Goal: Information Seeking & Learning: Learn about a topic

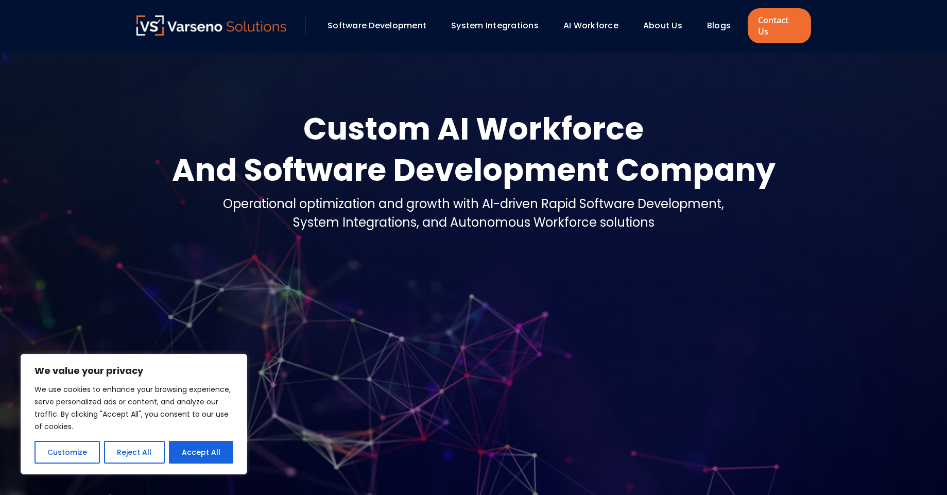
click at [381, 24] on link "Software Development" at bounding box center [376, 26] width 99 height 12
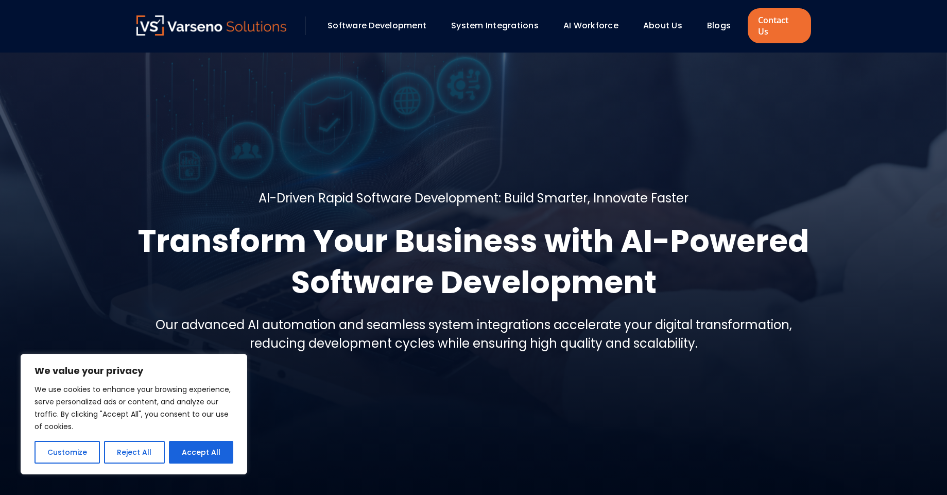
scroll to position [5, 0]
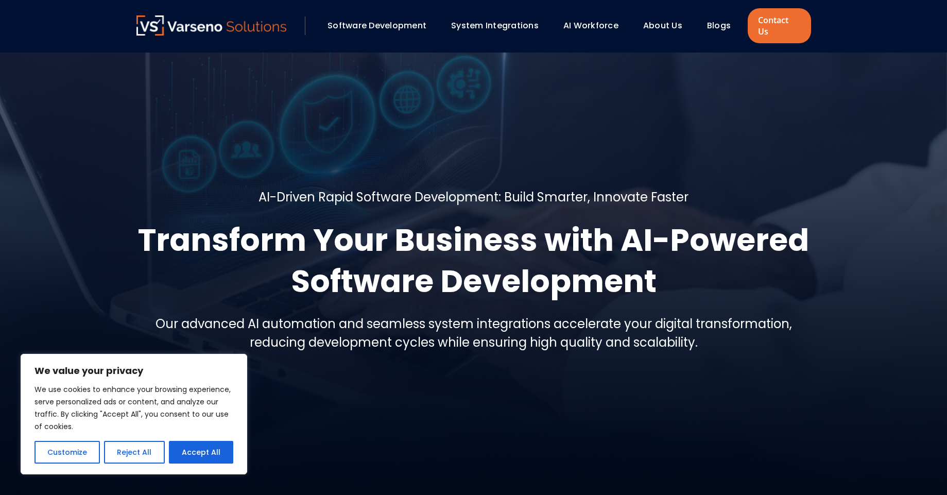
click at [660, 27] on div "About Us" at bounding box center [667, 26] width 59 height 18
click at [511, 20] on link "System Integrations" at bounding box center [495, 26] width 88 height 12
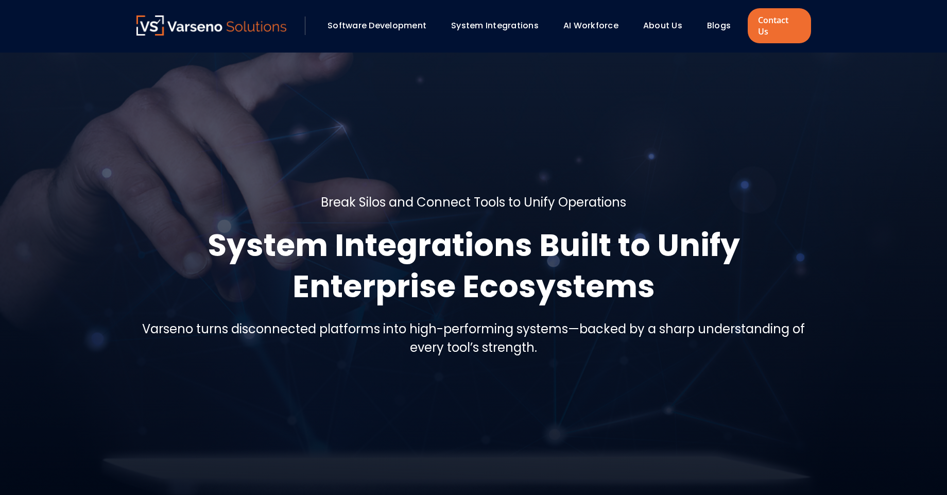
click at [495, 22] on link "System Integrations" at bounding box center [495, 26] width 88 height 12
click at [581, 25] on link "AI Workforce" at bounding box center [590, 26] width 55 height 12
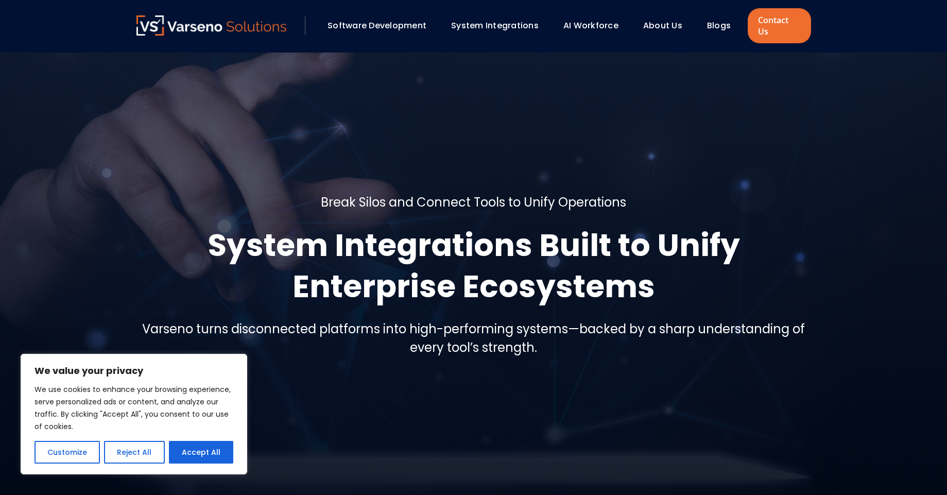
click at [653, 22] on link "About Us" at bounding box center [662, 26] width 39 height 12
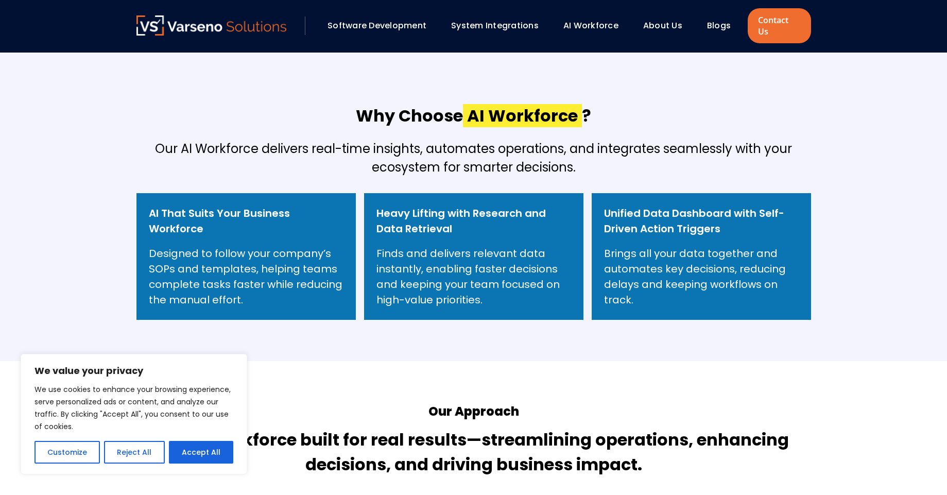
scroll to position [456, 0]
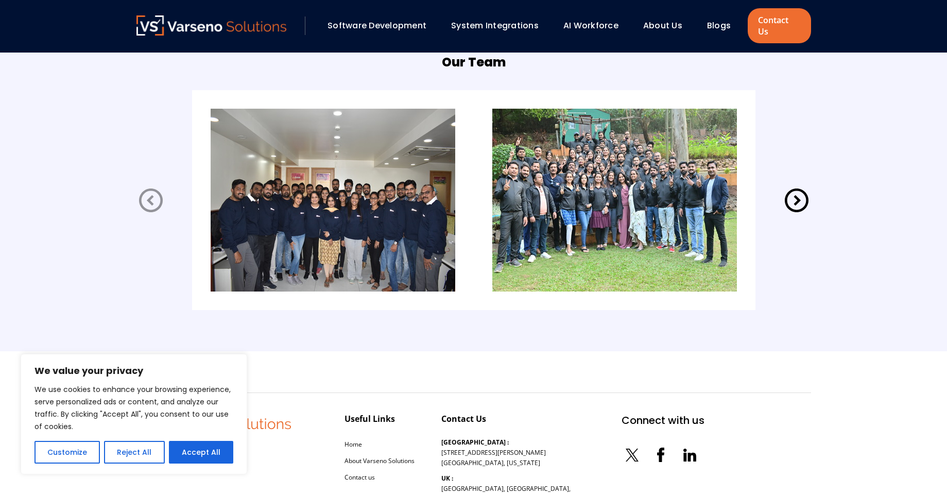
scroll to position [2240, 0]
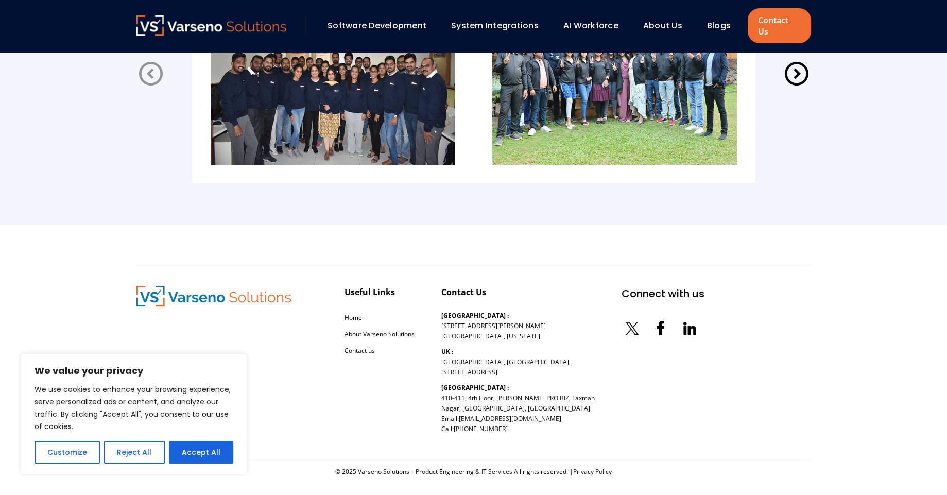
click at [796, 65] on icon at bounding box center [796, 74] width 24 height 24
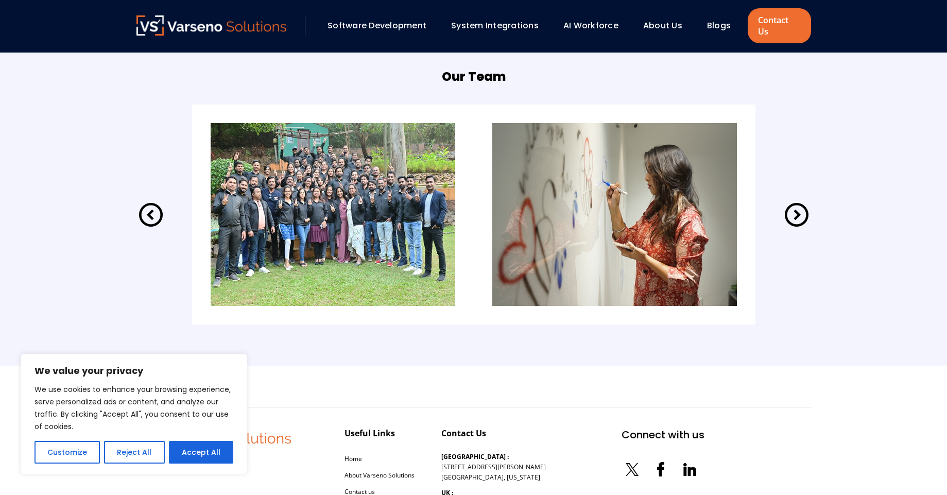
scroll to position [2096, 0]
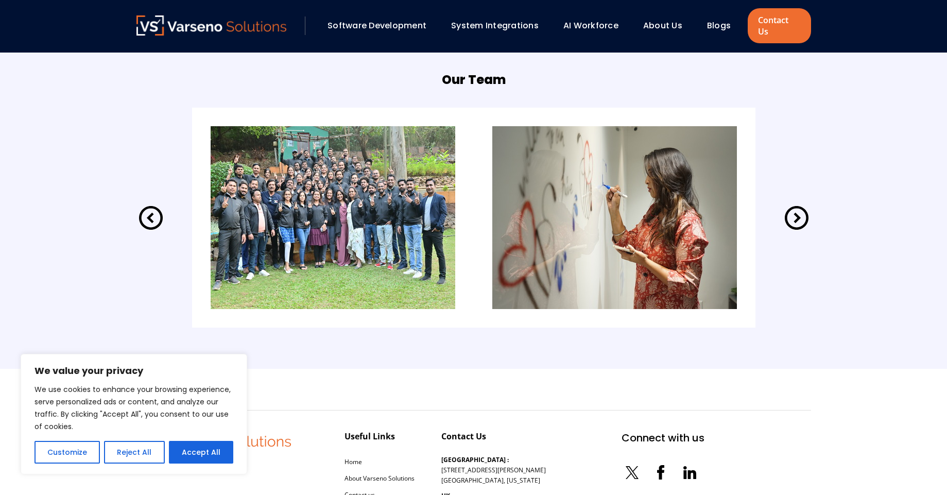
click at [792, 208] on icon at bounding box center [796, 217] width 29 height 29
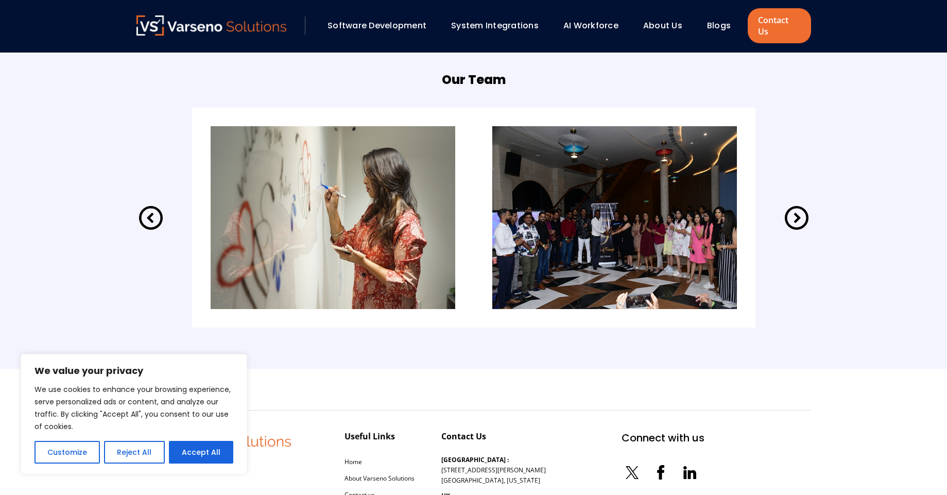
click at [792, 208] on icon at bounding box center [796, 217] width 29 height 29
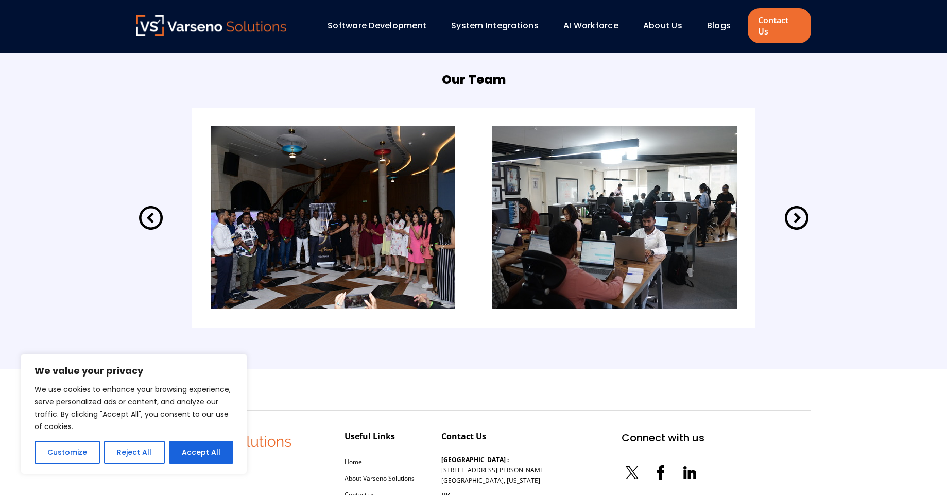
click at [789, 210] on icon at bounding box center [796, 217] width 29 height 29
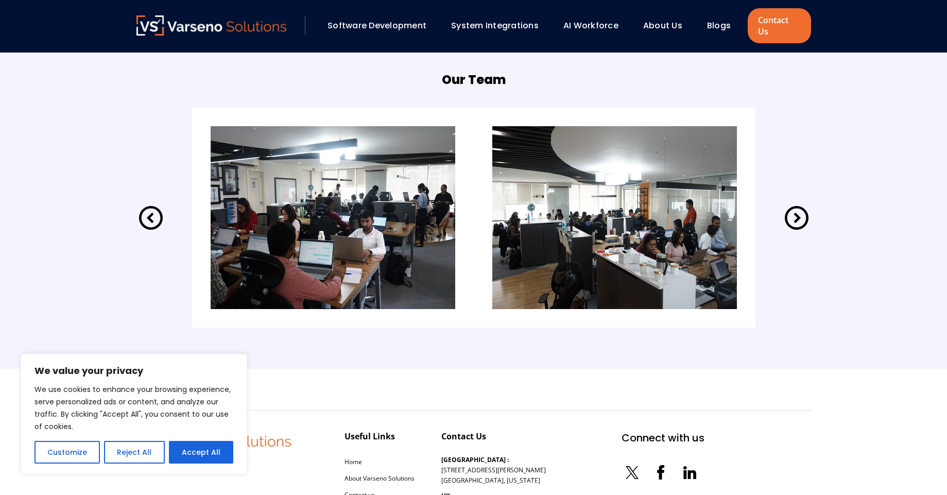
click at [789, 210] on icon at bounding box center [796, 217] width 29 height 29
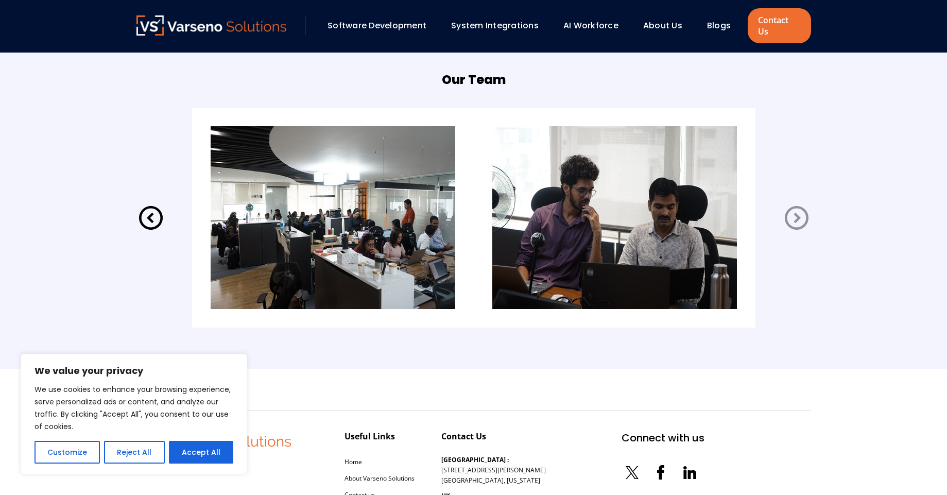
click at [789, 210] on icon at bounding box center [796, 217] width 29 height 29
